Goal: Check status

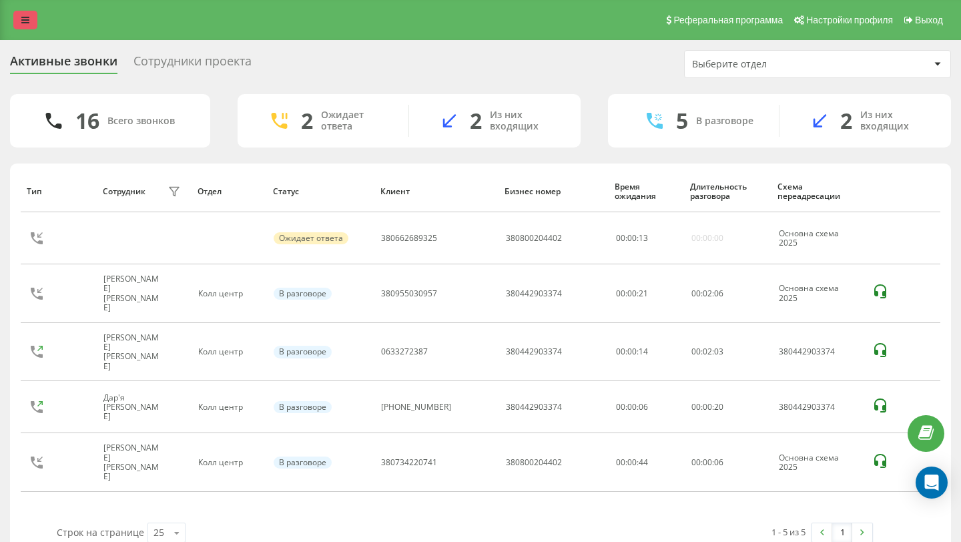
click at [28, 21] on icon at bounding box center [25, 19] width 8 height 9
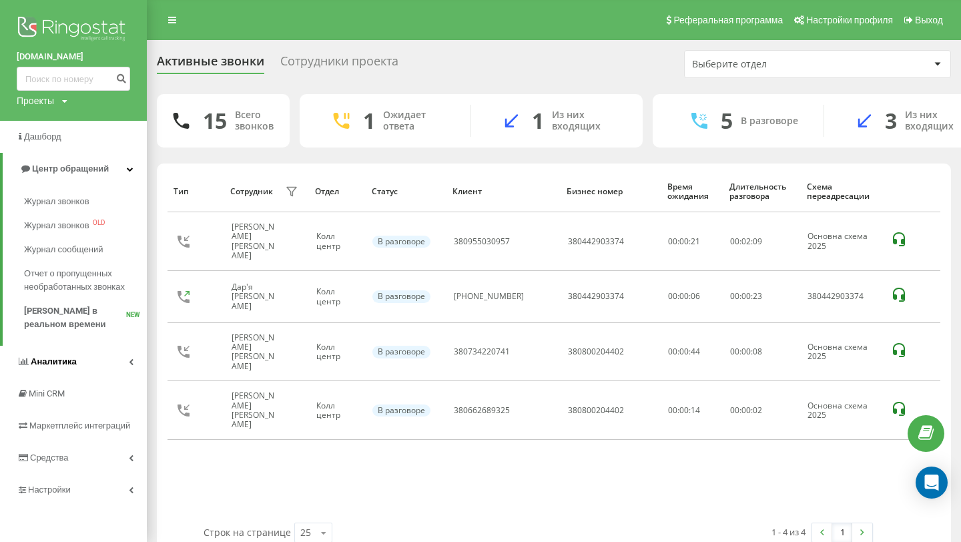
click at [65, 366] on span "Аналитика" at bounding box center [54, 361] width 46 height 10
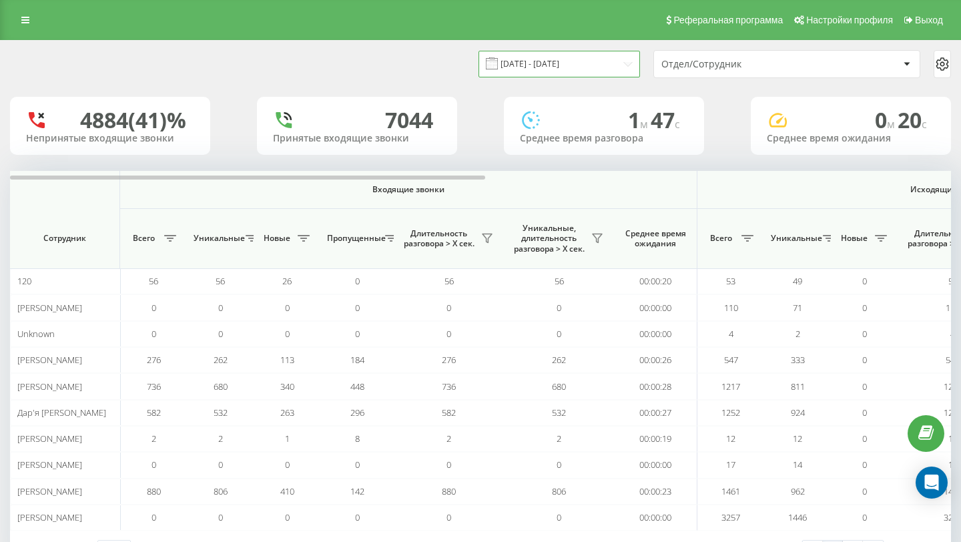
click at [586, 63] on input "[DATE] - [DATE]" at bounding box center [558, 64] width 161 height 26
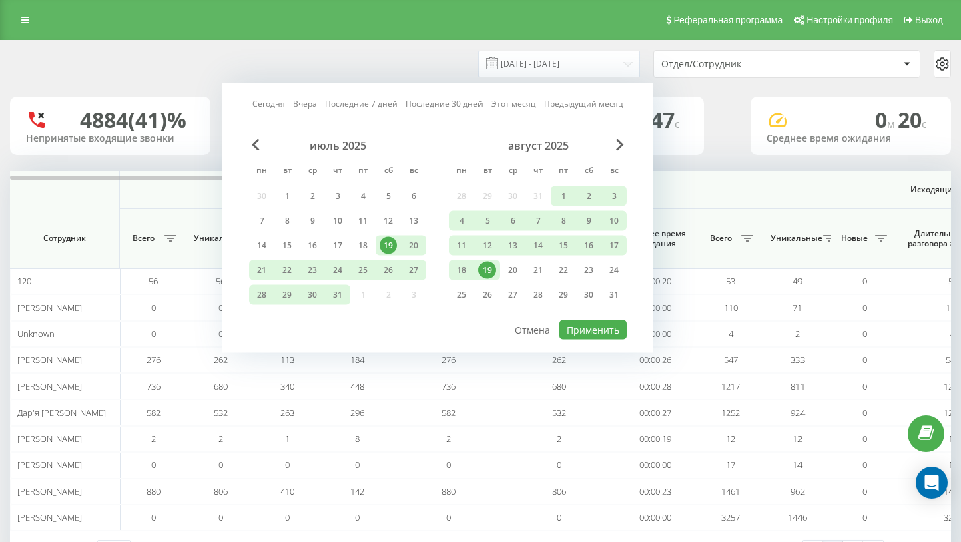
click at [479, 272] on div "19" at bounding box center [486, 270] width 17 height 17
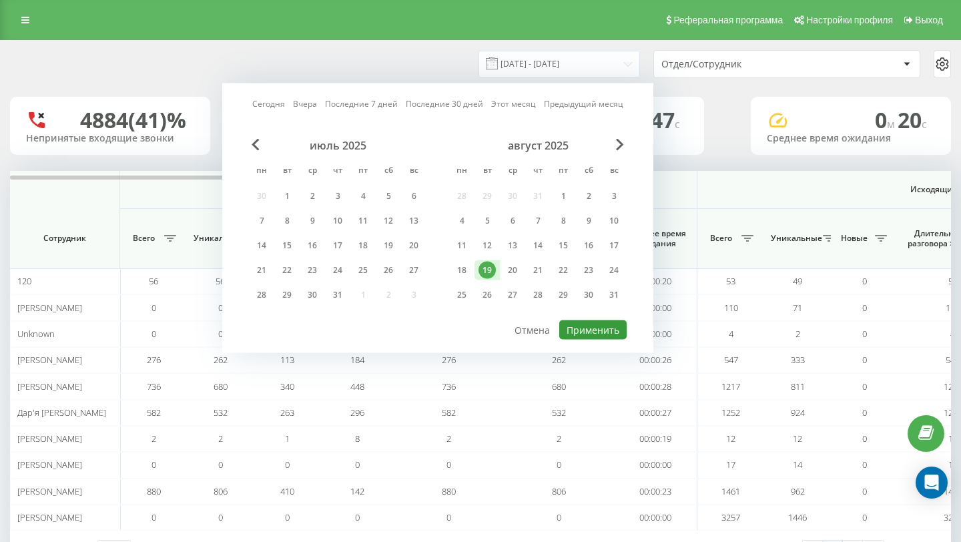
click at [590, 332] on button "Применить" at bounding box center [592, 329] width 67 height 19
type input "[DATE] - [DATE]"
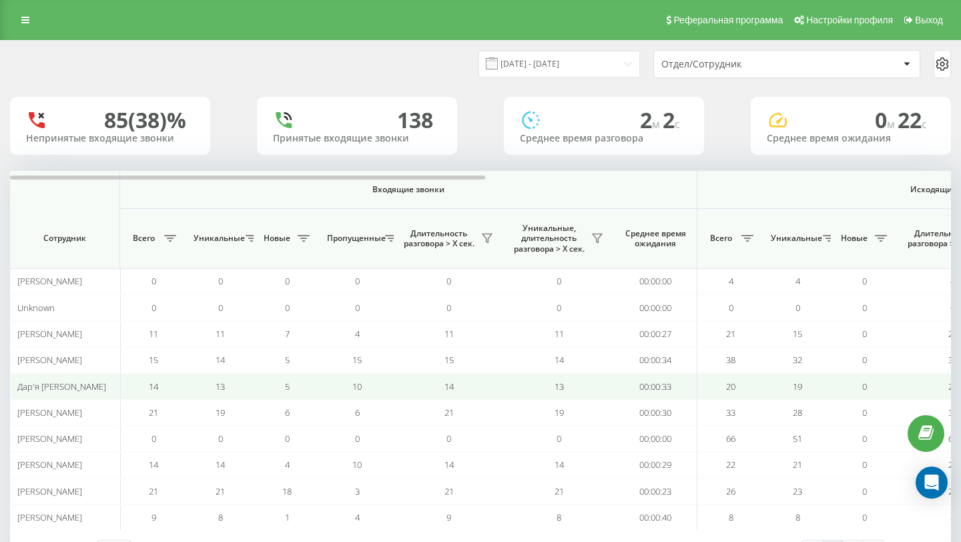
scroll to position [54, 0]
